Goal: Transaction & Acquisition: Purchase product/service

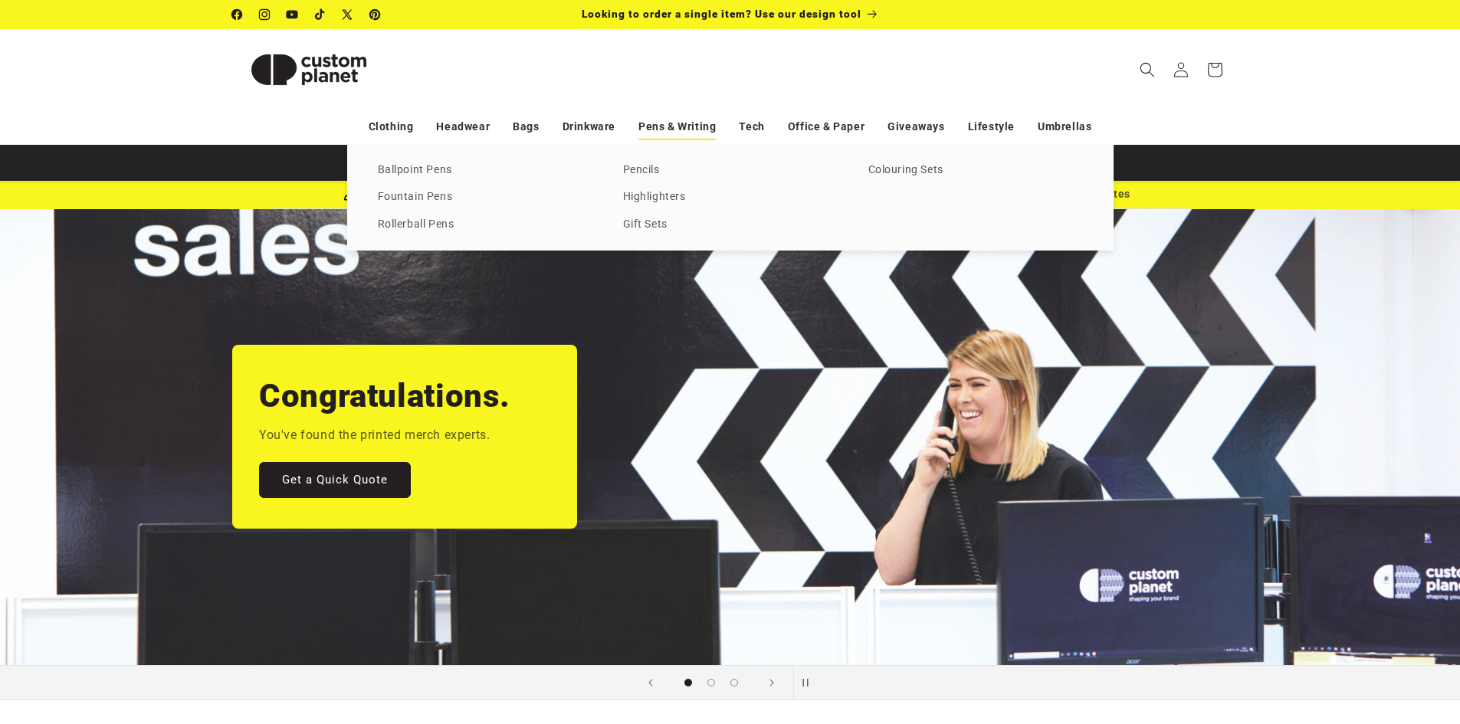
click at [678, 122] on link "Pens & Writing" at bounding box center [676, 126] width 77 height 27
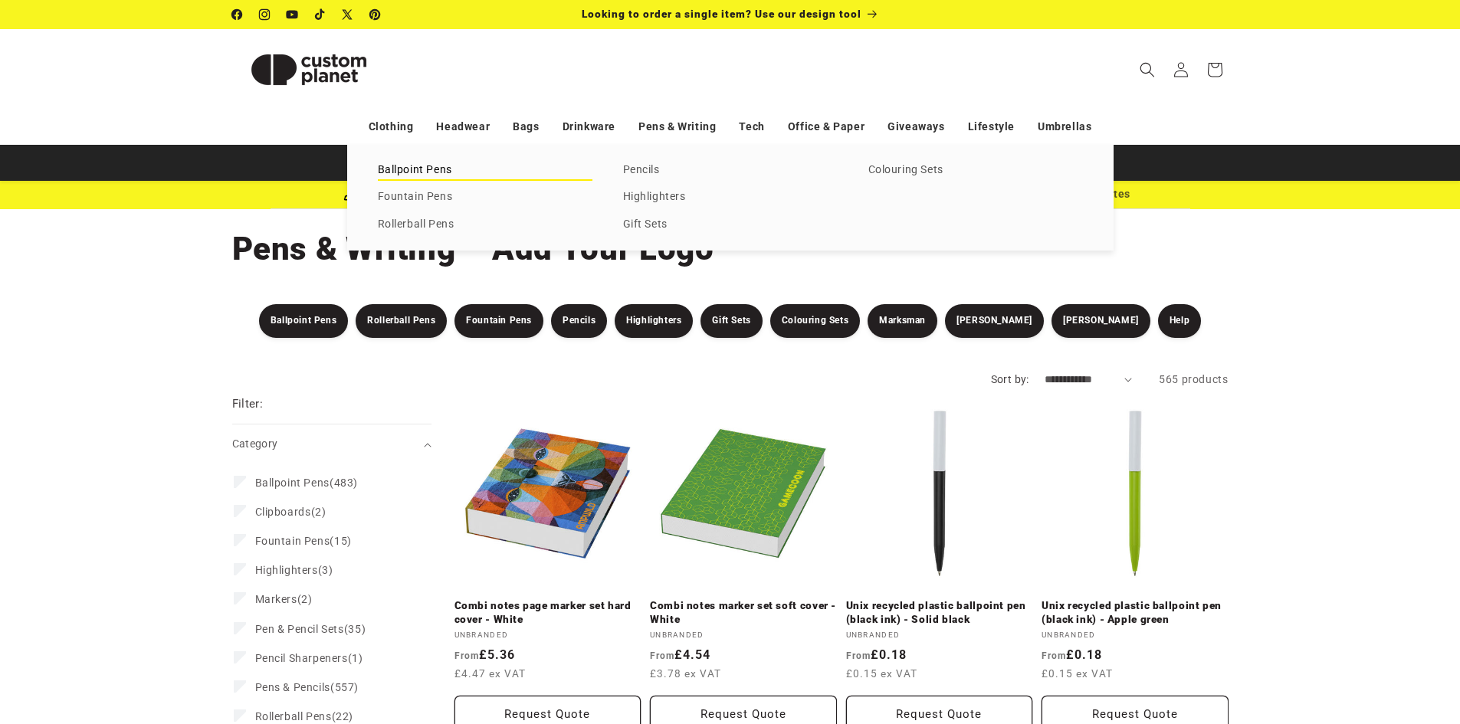
click at [429, 166] on link "Ballpoint Pens" at bounding box center [485, 170] width 215 height 21
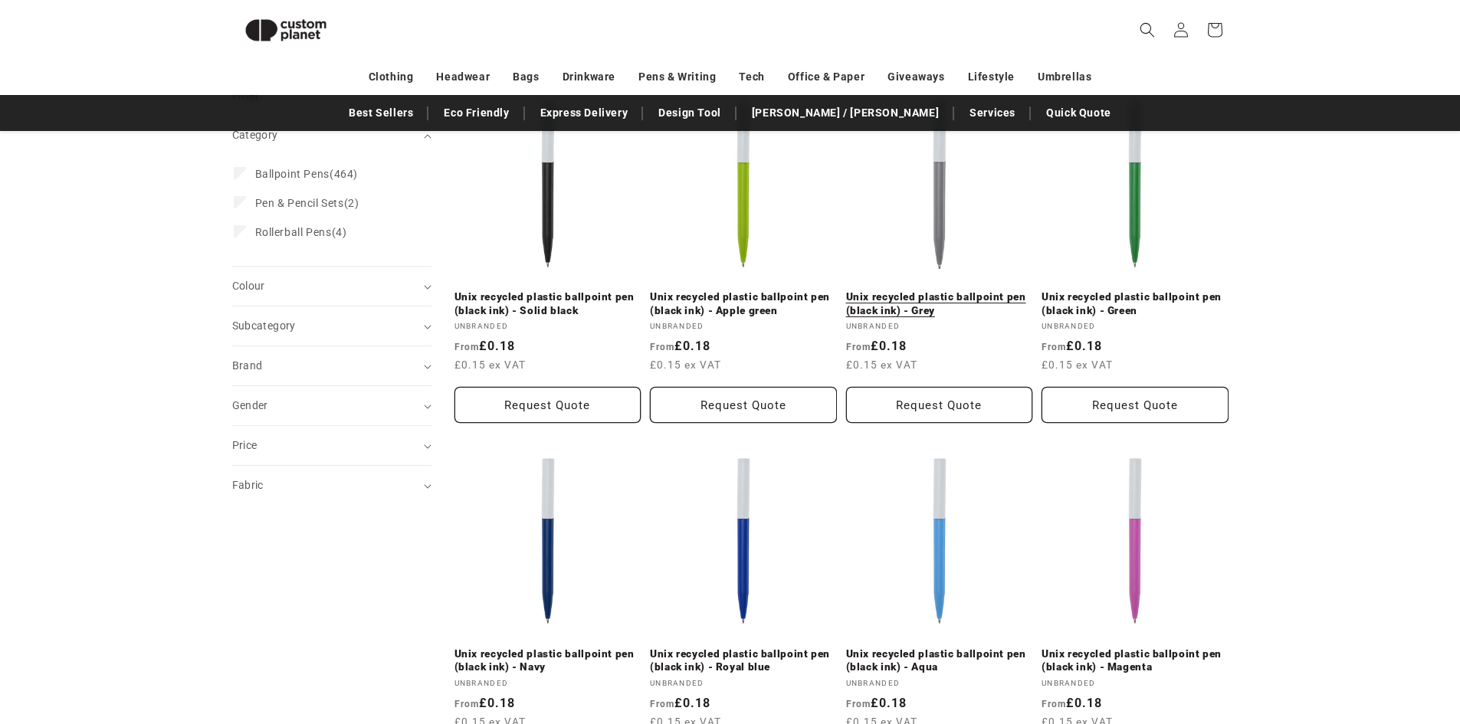
scroll to position [210, 0]
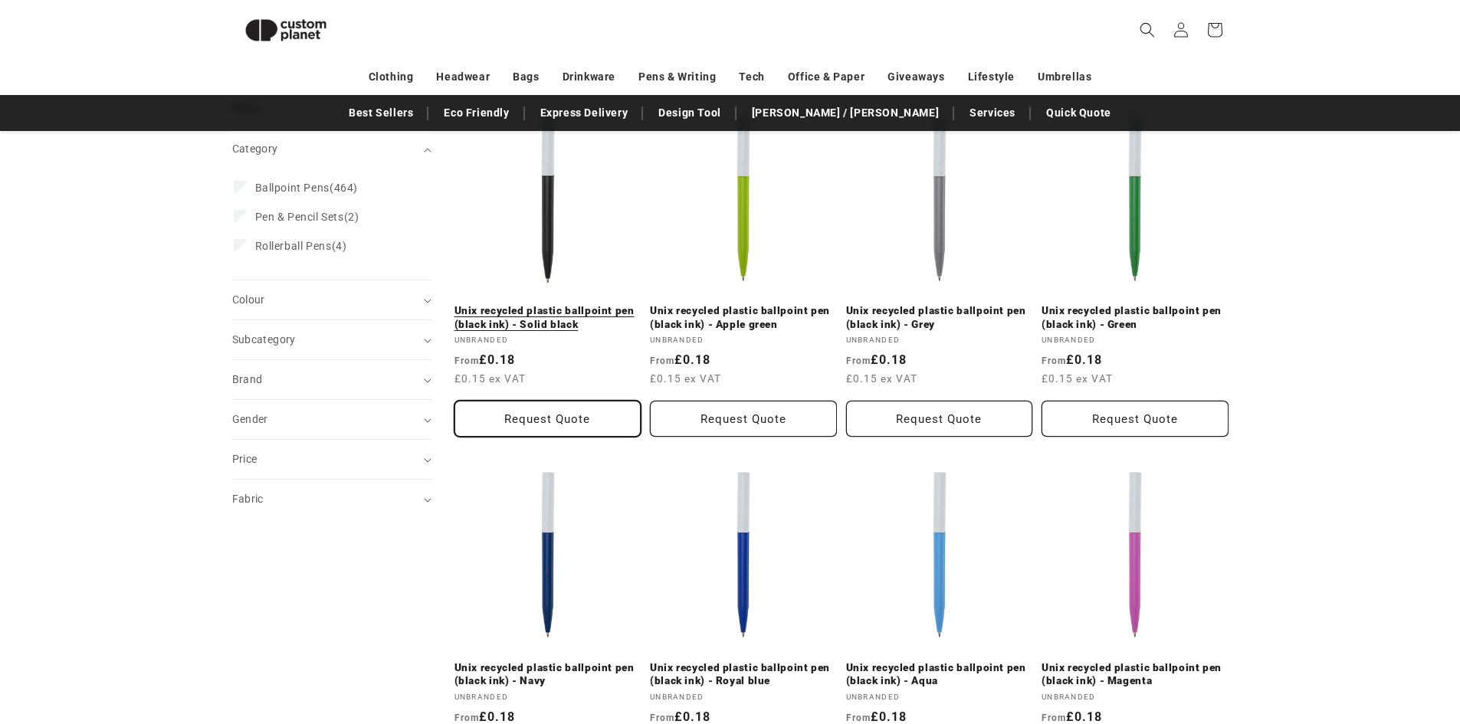
click at [577, 423] on button "Request Quote" at bounding box center [548, 419] width 187 height 36
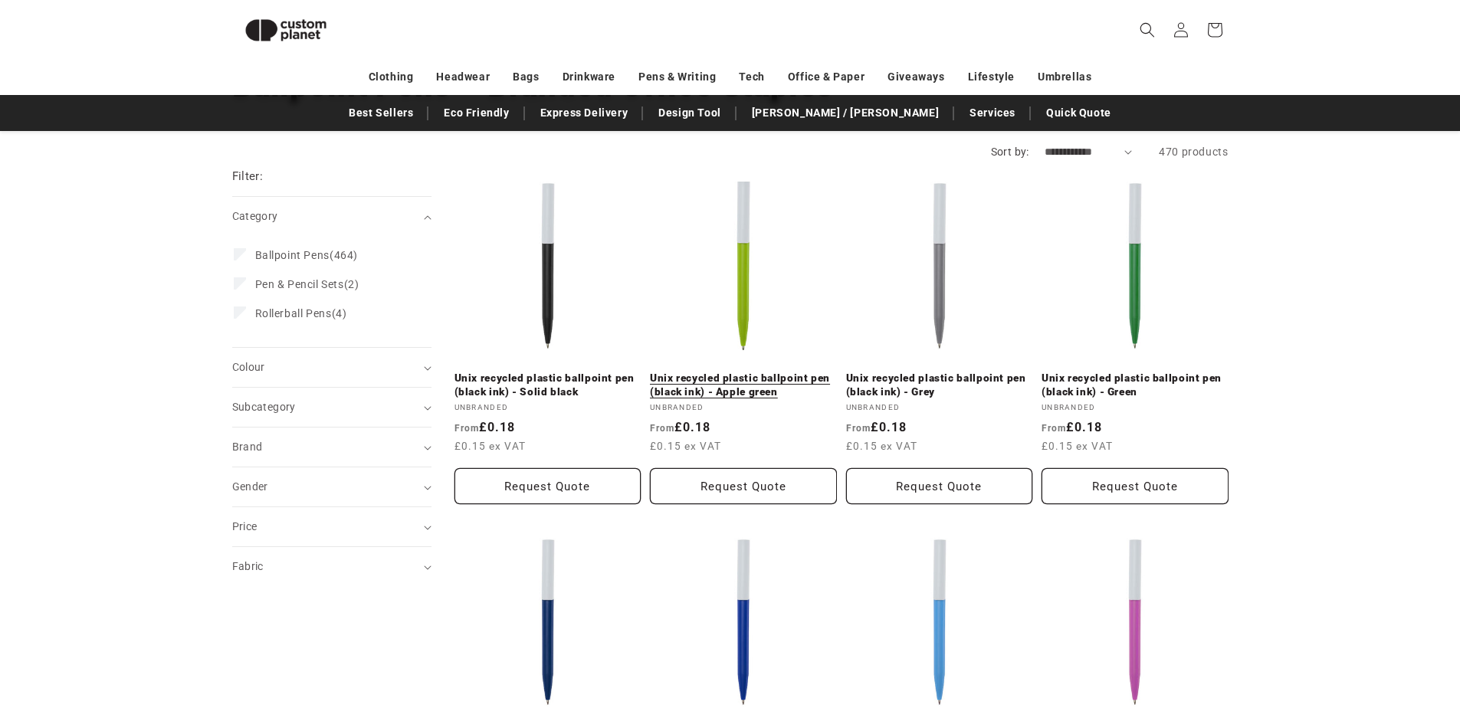
scroll to position [133, 0]
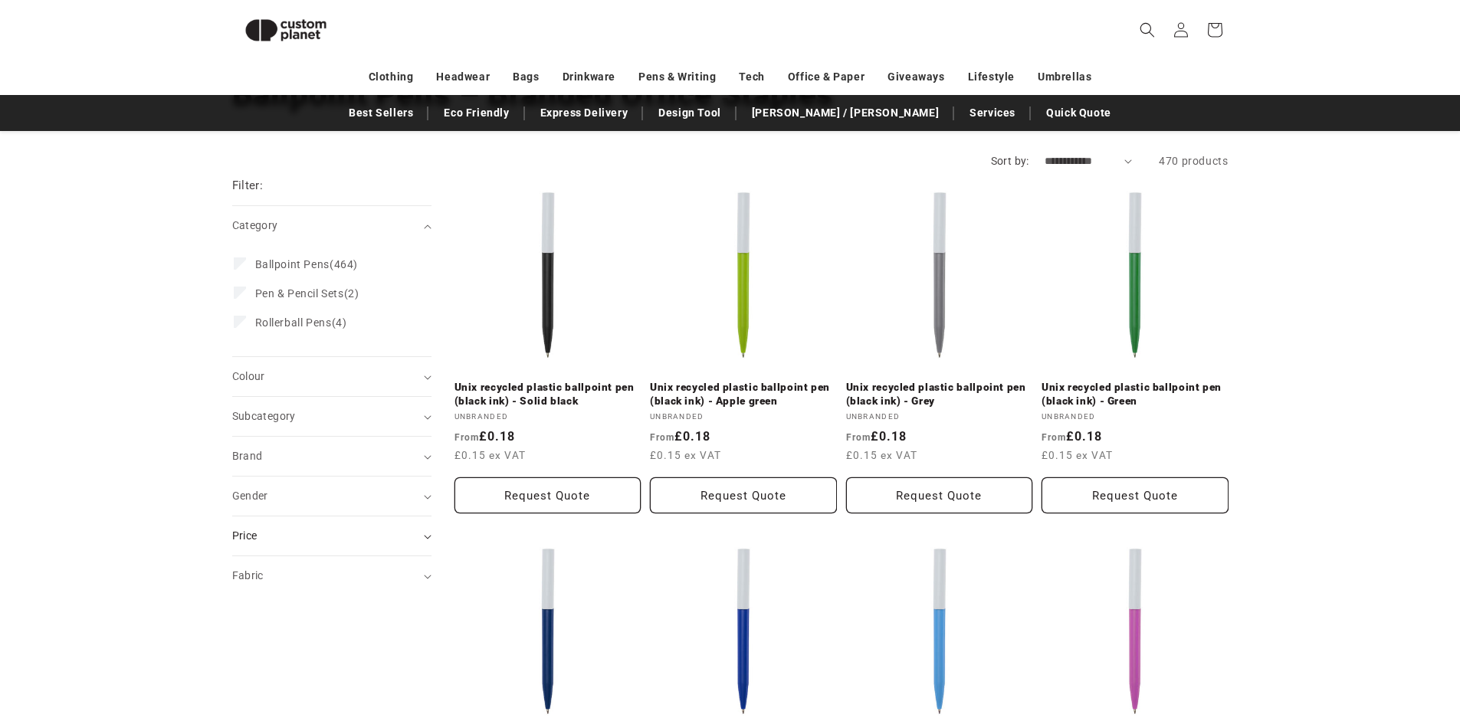
click at [382, 535] on div "Price" at bounding box center [325, 536] width 186 height 16
click at [551, 497] on button "Request Quote" at bounding box center [548, 496] width 187 height 36
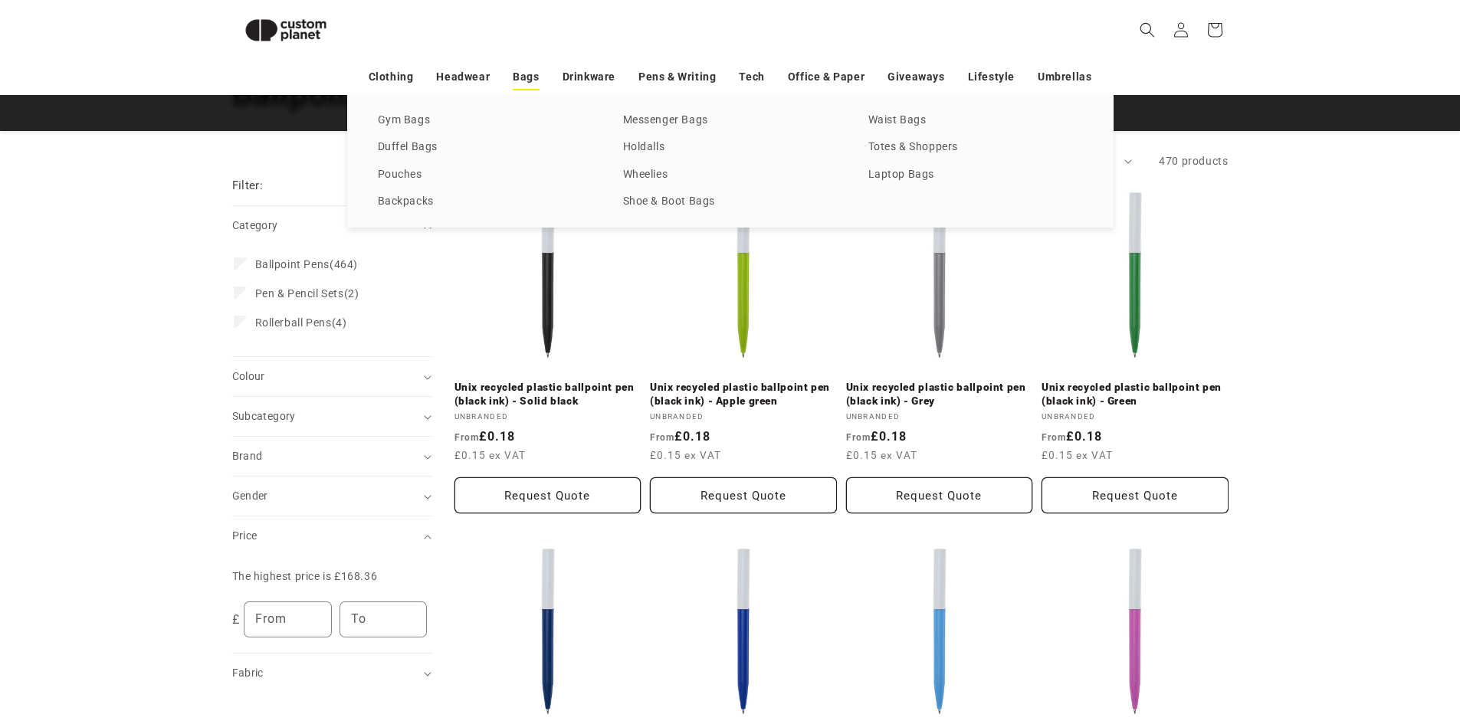
click at [530, 73] on link "Bags" at bounding box center [526, 77] width 26 height 27
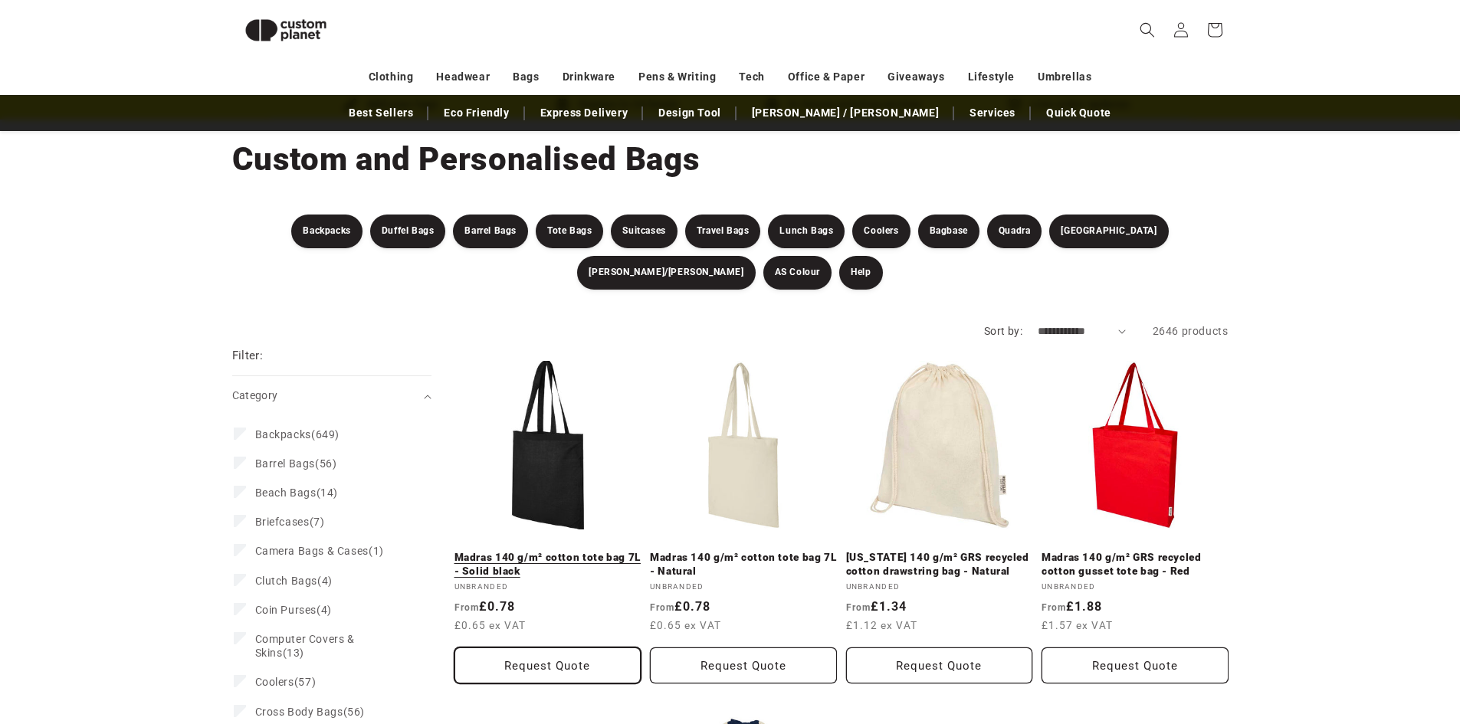
scroll to position [363, 0]
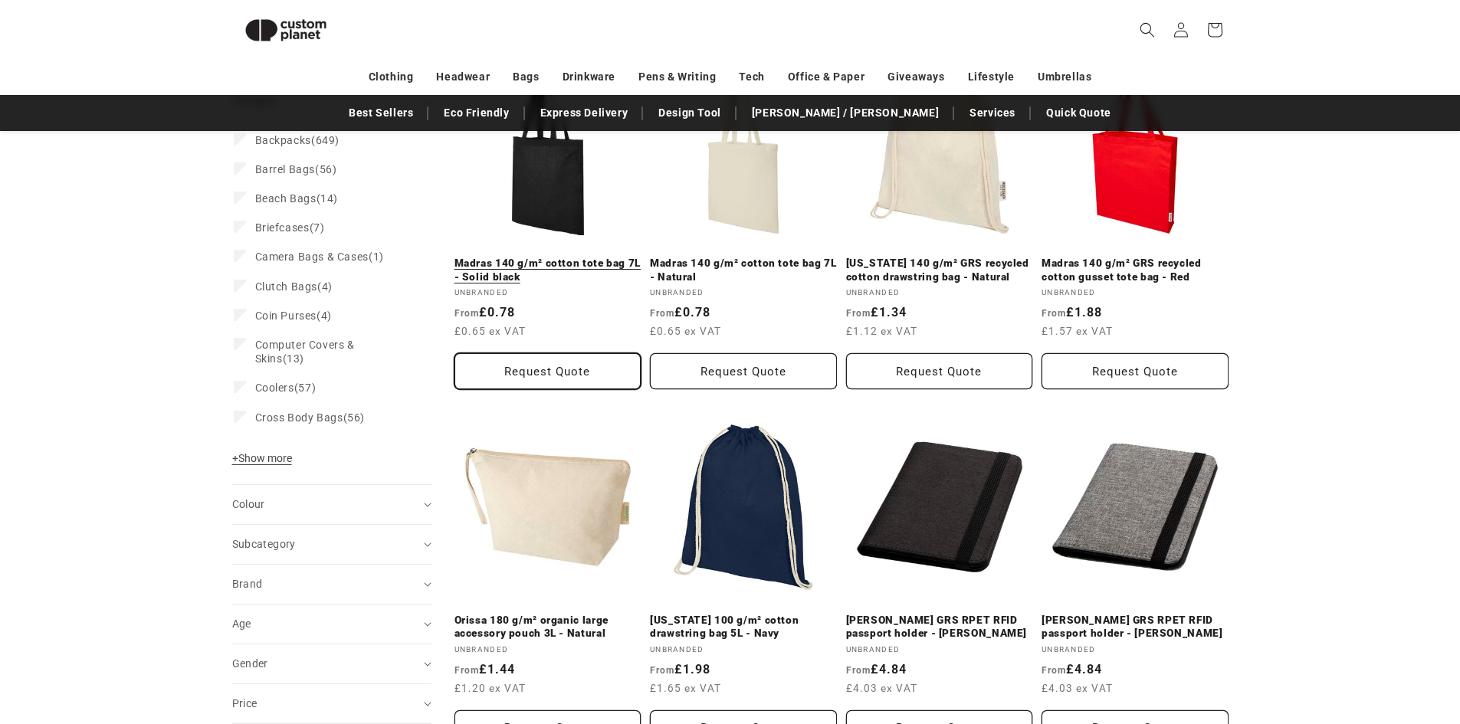
click at [592, 376] on button "Request Quote" at bounding box center [548, 371] width 187 height 36
click at [573, 370] on button "Request Quote" at bounding box center [548, 371] width 187 height 36
click at [1039, 106] on link "Quick Quote" at bounding box center [1079, 113] width 80 height 27
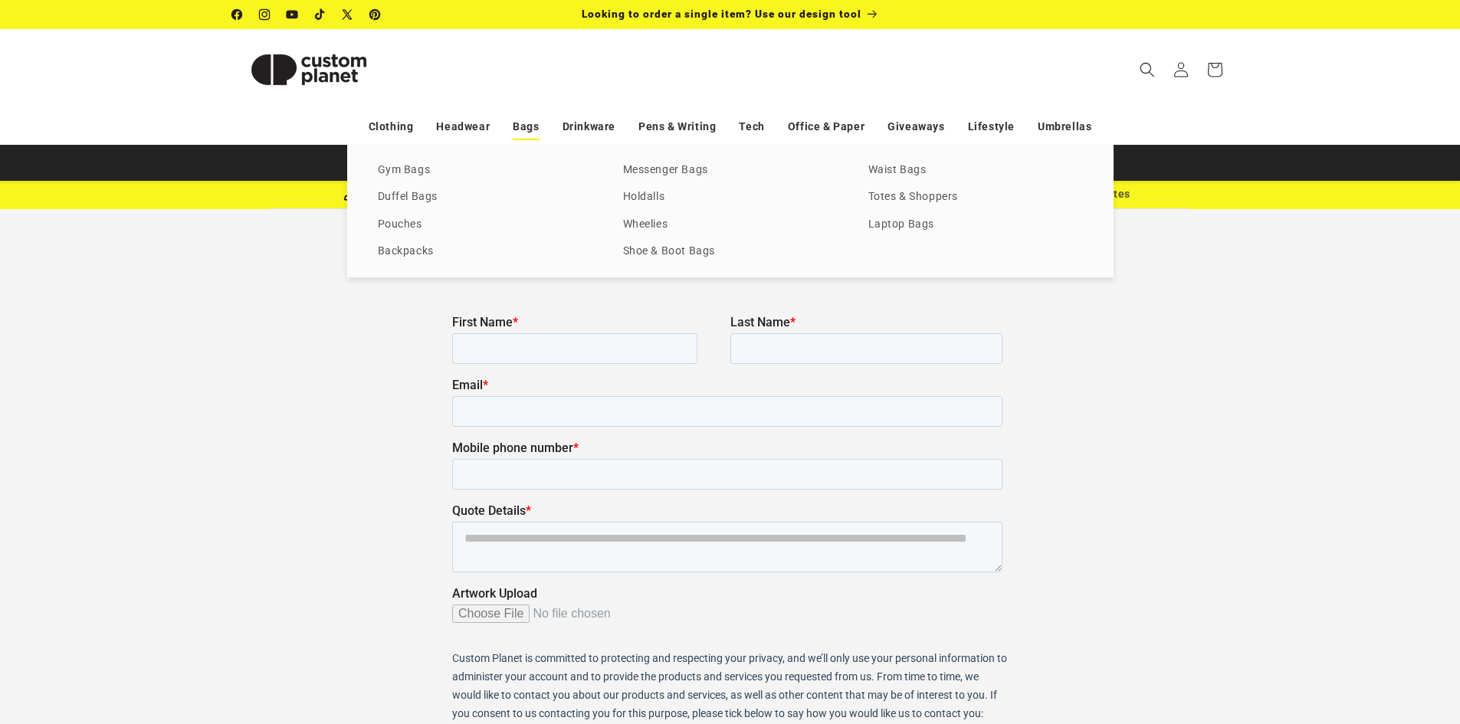
click at [527, 128] on link "Bags" at bounding box center [526, 126] width 26 height 27
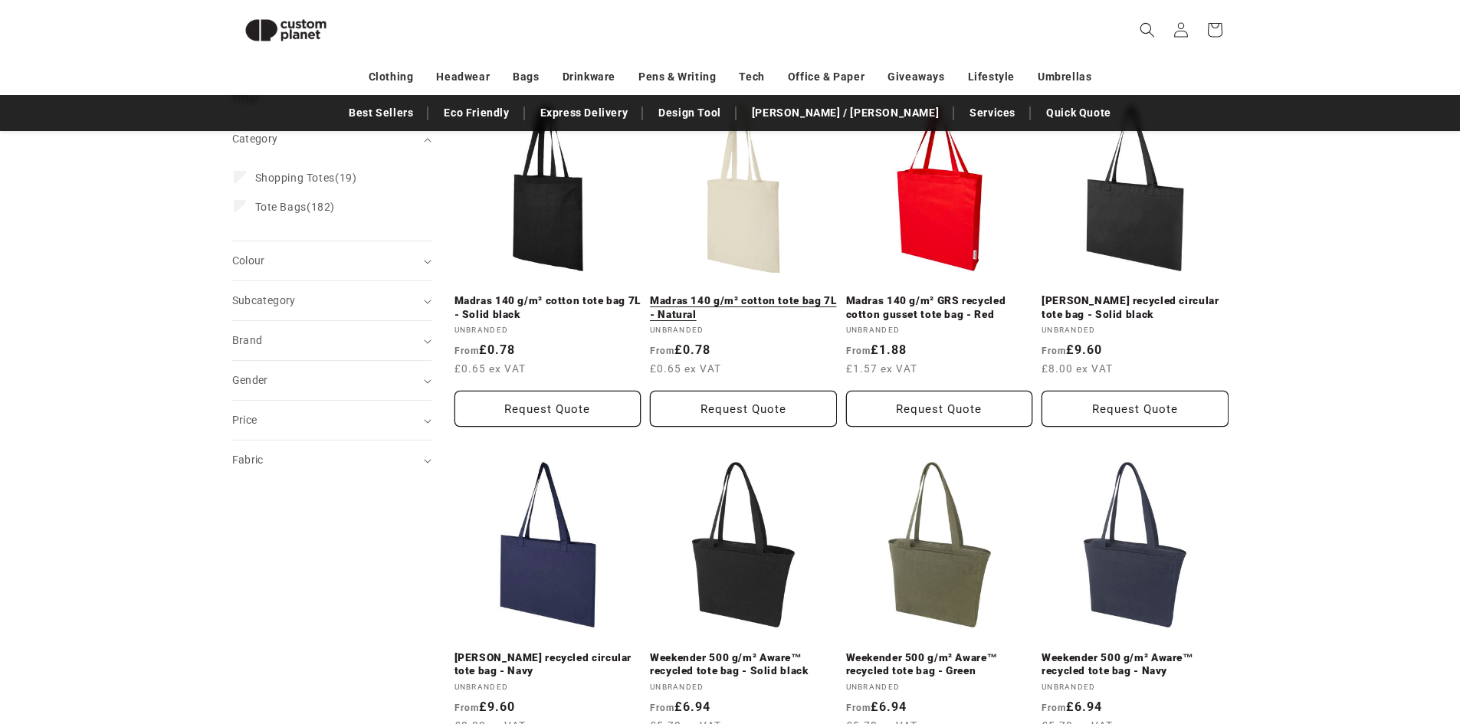
scroll to position [210, 0]
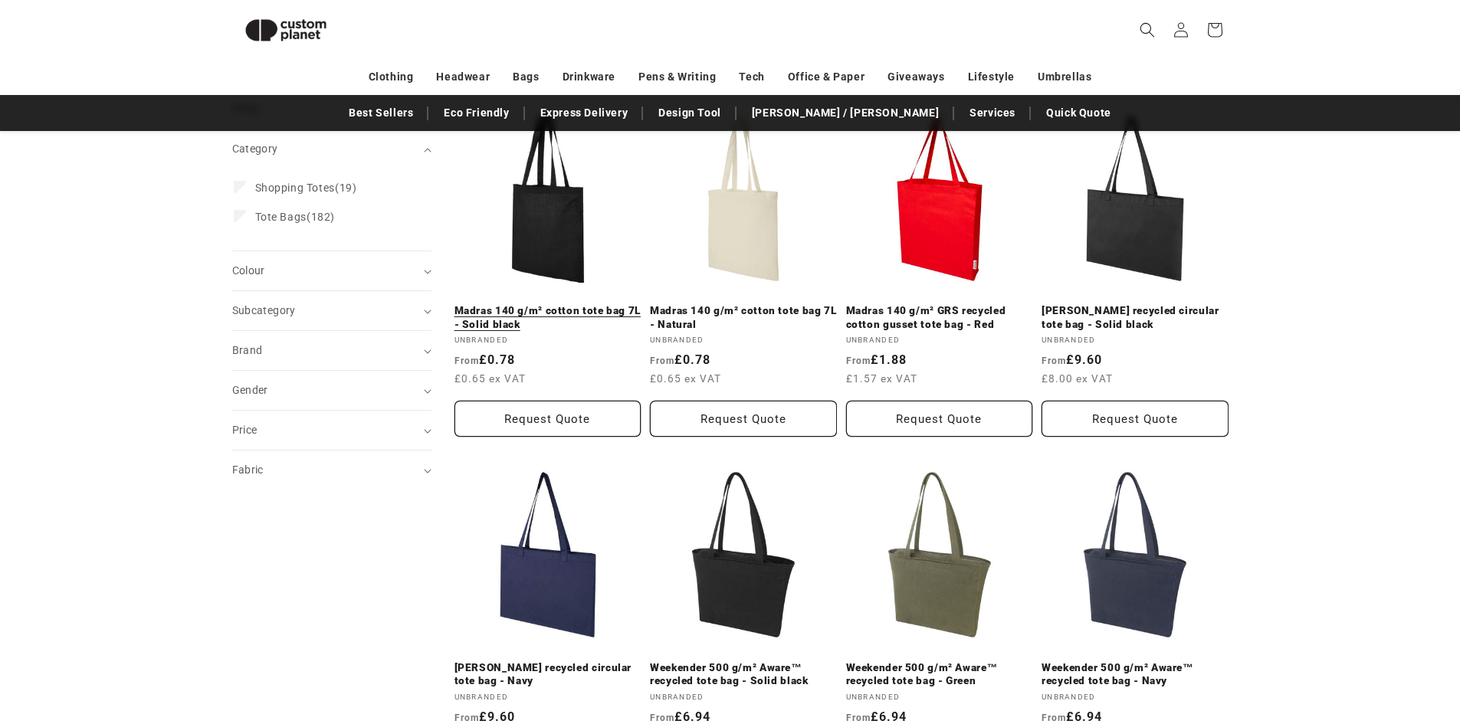
click at [565, 304] on link "Madras 140 g/m² cotton tote bag 7L - Solid black" at bounding box center [548, 317] width 187 height 27
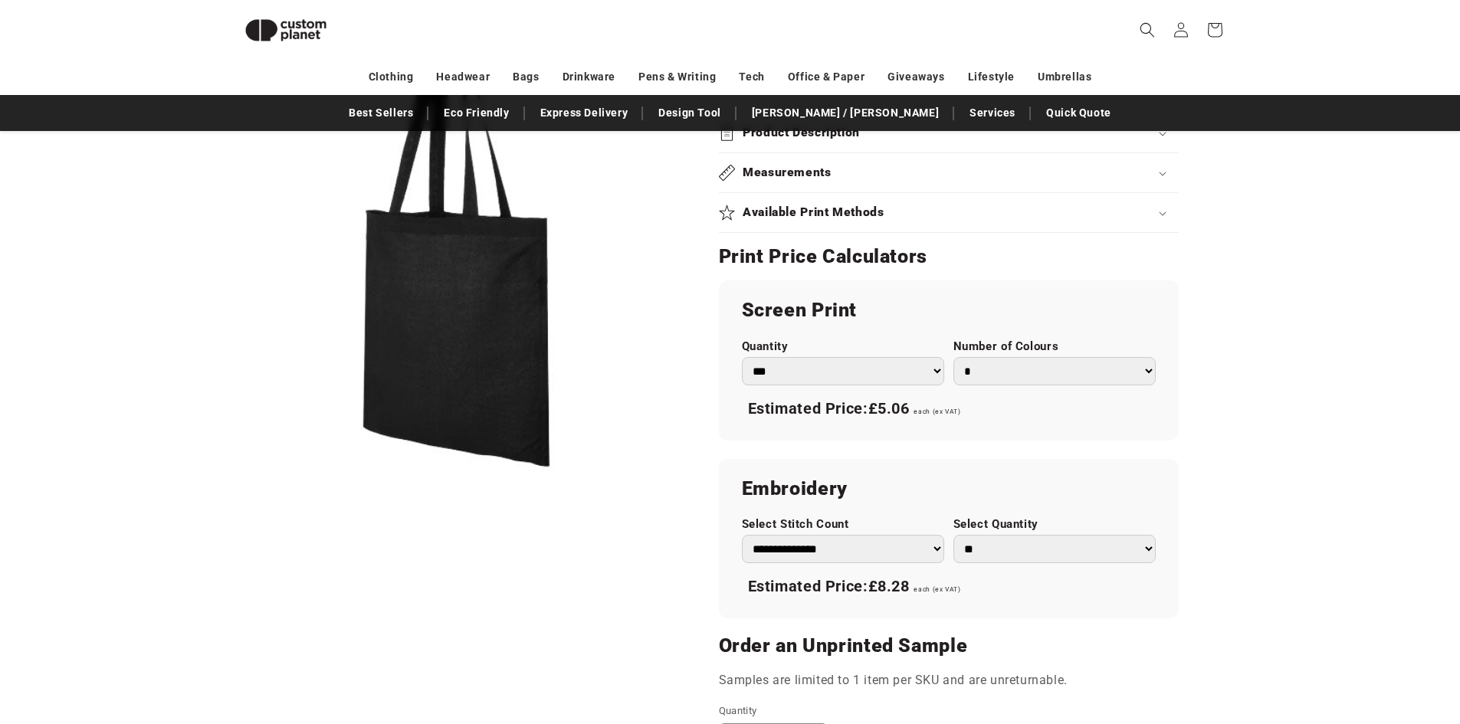
scroll to position [746, 0]
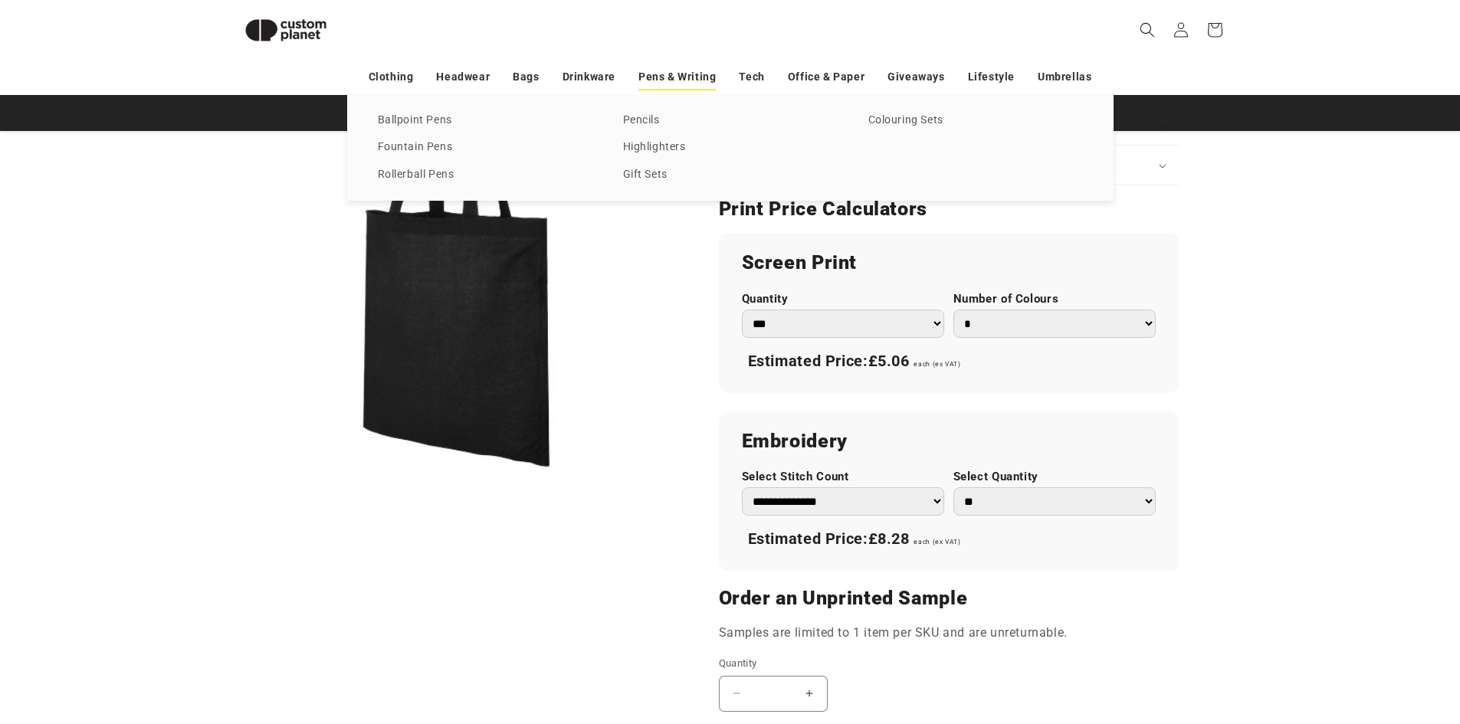
click at [676, 77] on link "Pens & Writing" at bounding box center [676, 77] width 77 height 27
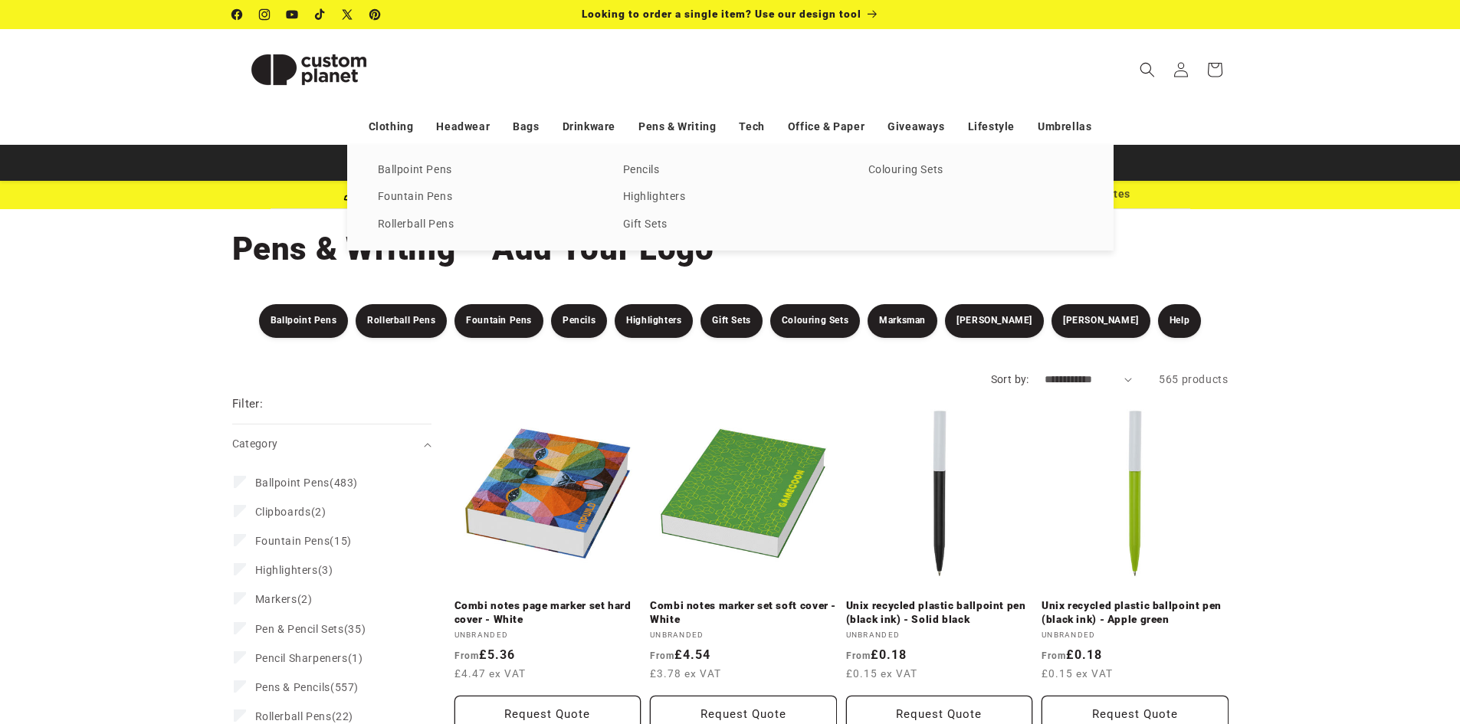
click at [431, 166] on link "Ballpoint Pens" at bounding box center [485, 170] width 215 height 21
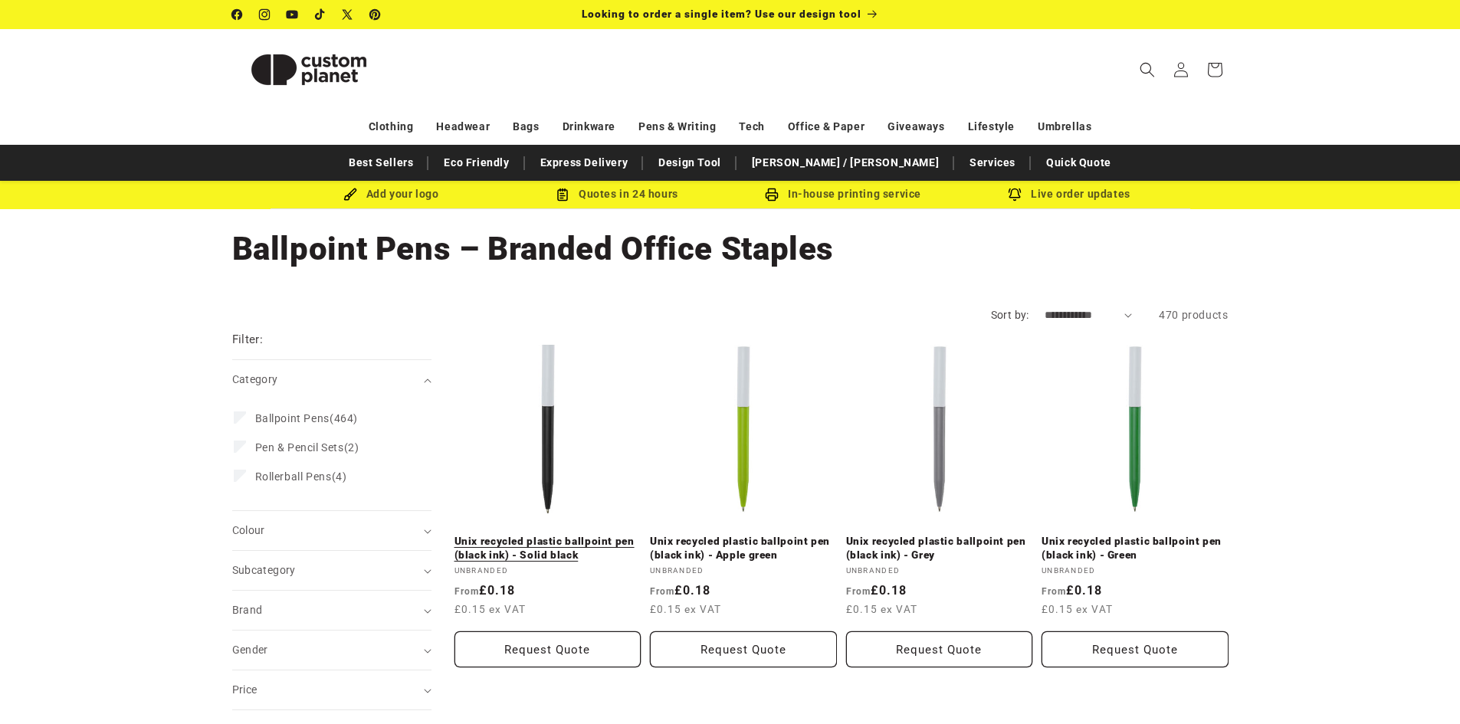
click at [527, 535] on link "Unix recycled plastic ballpoint pen (black ink) - Solid black" at bounding box center [548, 548] width 187 height 27
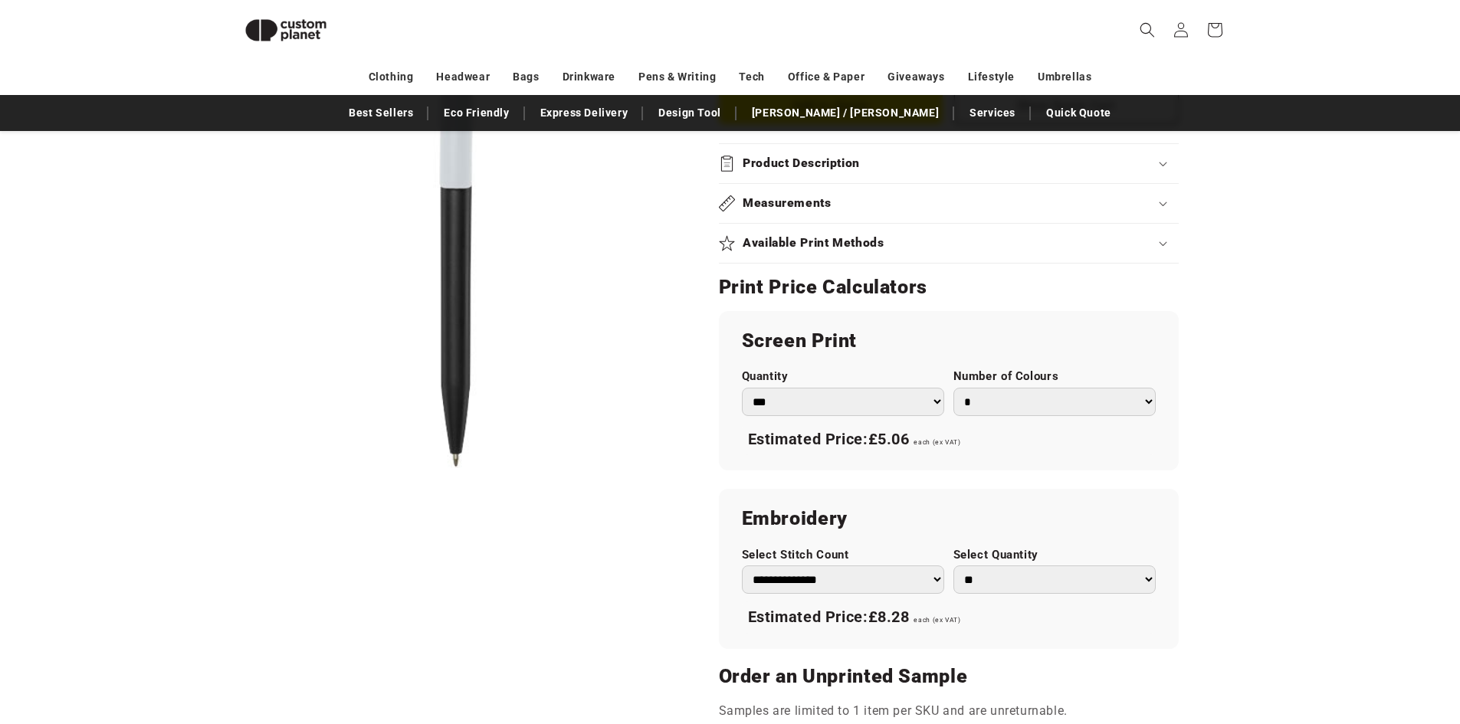
scroll to position [823, 0]
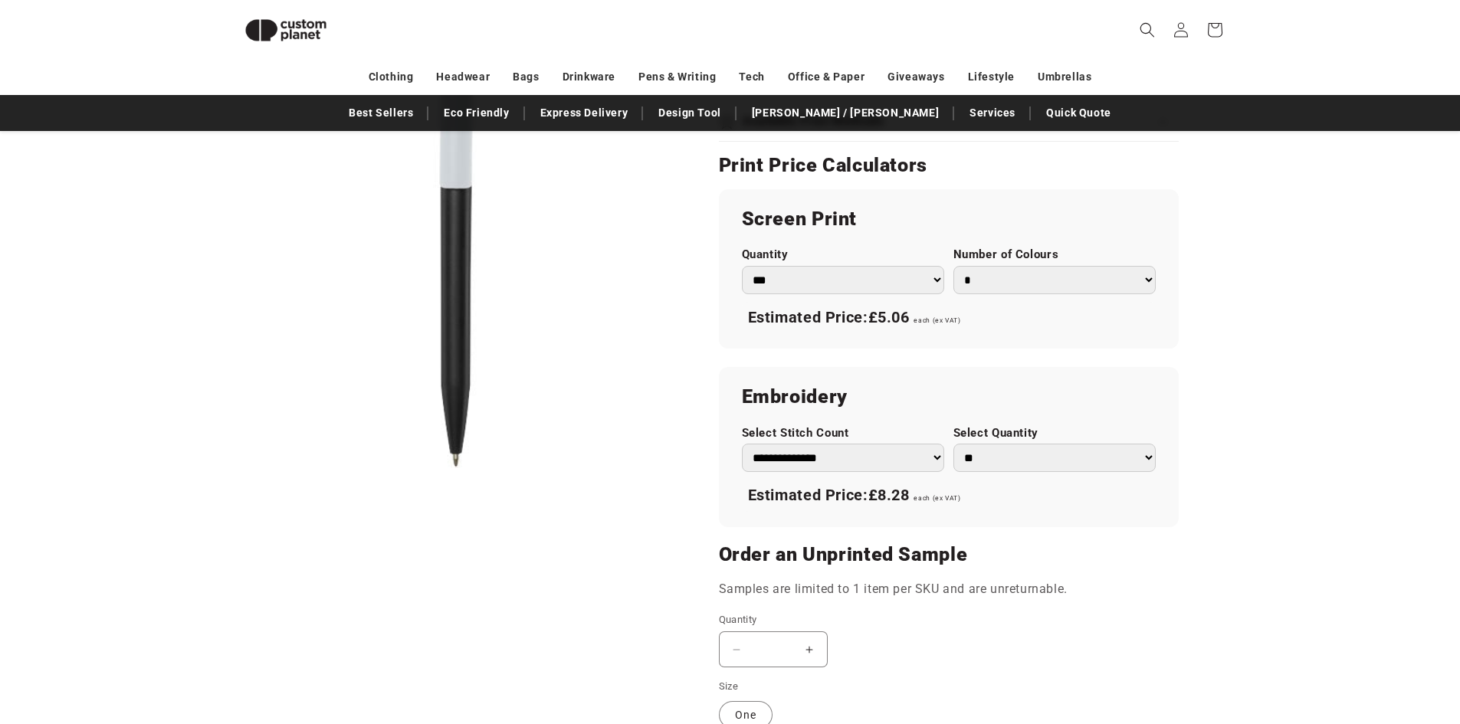
click at [904, 281] on select "*** *** *** **** **** **** ***** *****" at bounding box center [843, 280] width 202 height 28
select select "***"
click at [742, 266] on select "*** *** *** **** **** **** ***** *****" at bounding box center [843, 280] width 202 height 28
click at [1013, 277] on select "* * * * * * *" at bounding box center [1054, 280] width 202 height 28
select select "*"
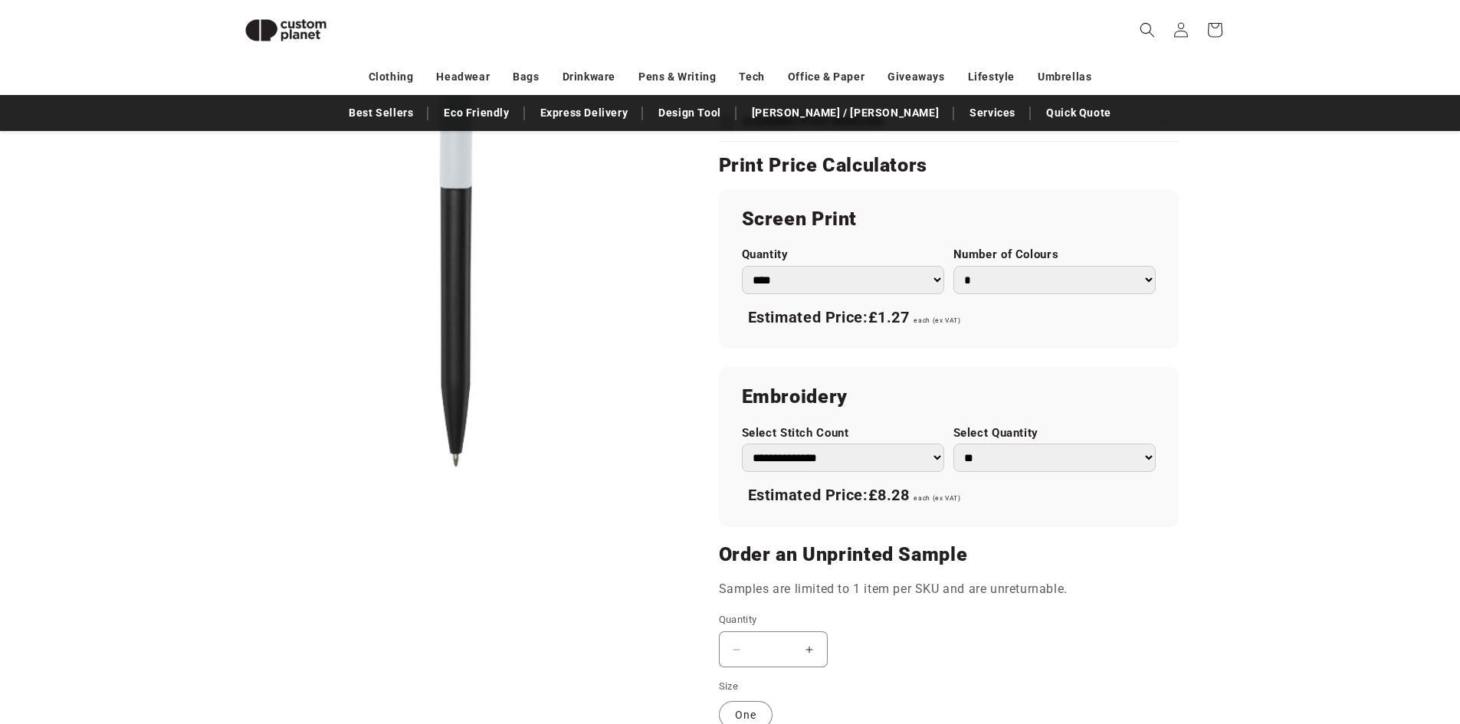
click at [953, 266] on select "* * * * * * *" at bounding box center [1054, 280] width 202 height 28
